Goal: Task Accomplishment & Management: Complete application form

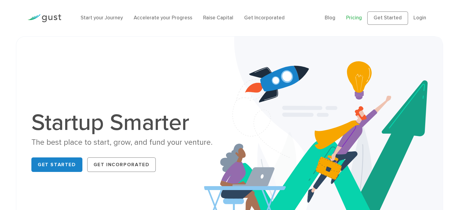
click at [354, 18] on link "Pricing" at bounding box center [354, 18] width 16 height 6
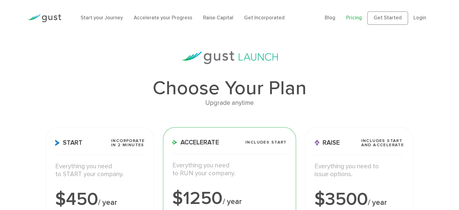
click at [51, 17] on img at bounding box center [44, 18] width 34 height 8
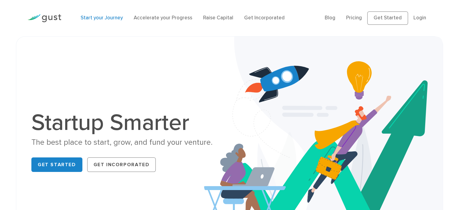
click at [97, 18] on link "Start your Journey" at bounding box center [102, 18] width 42 height 6
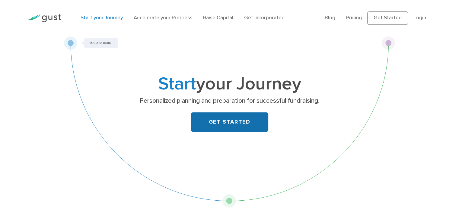
click at [222, 122] on link "GET STARTED" at bounding box center [229, 121] width 77 height 19
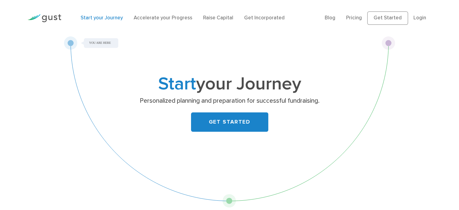
scroll to position [19, 0]
